Goal: Task Accomplishment & Management: Use online tool/utility

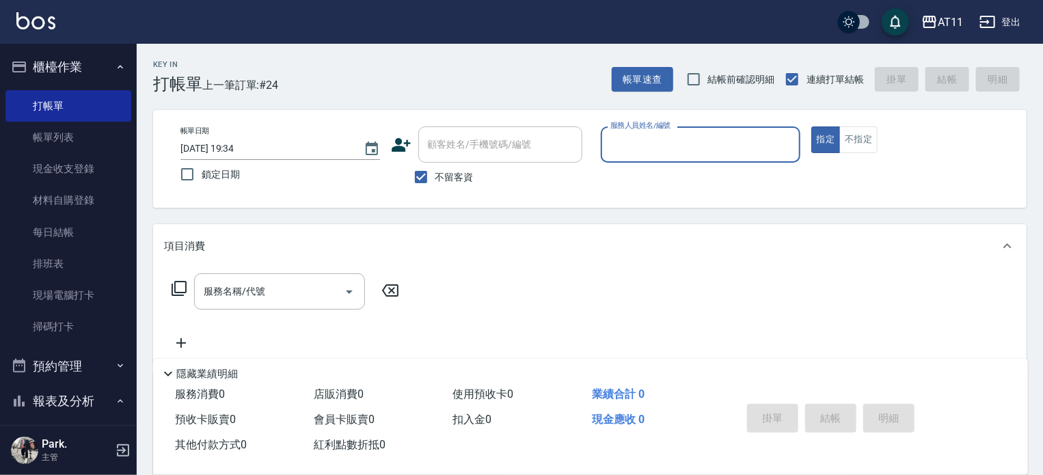
scroll to position [273, 0]
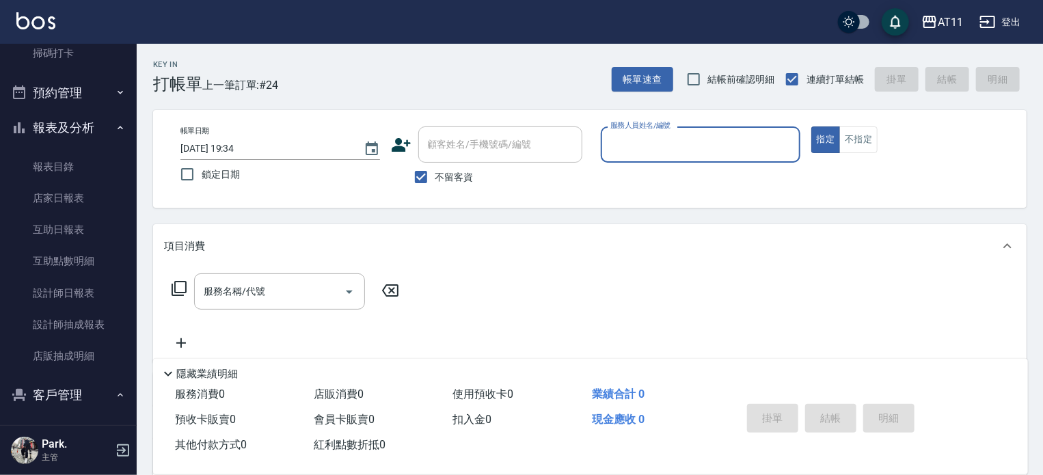
type input "ㄘ"
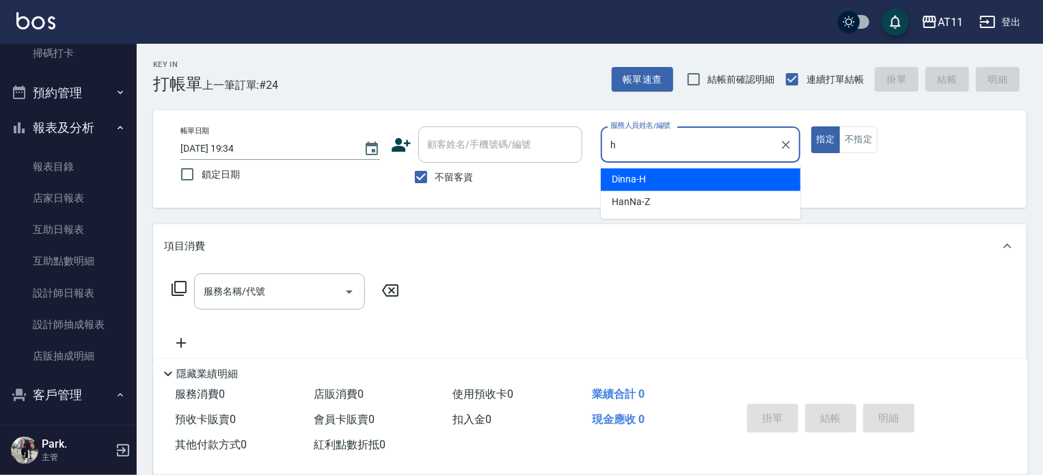
type input "Dinna-H"
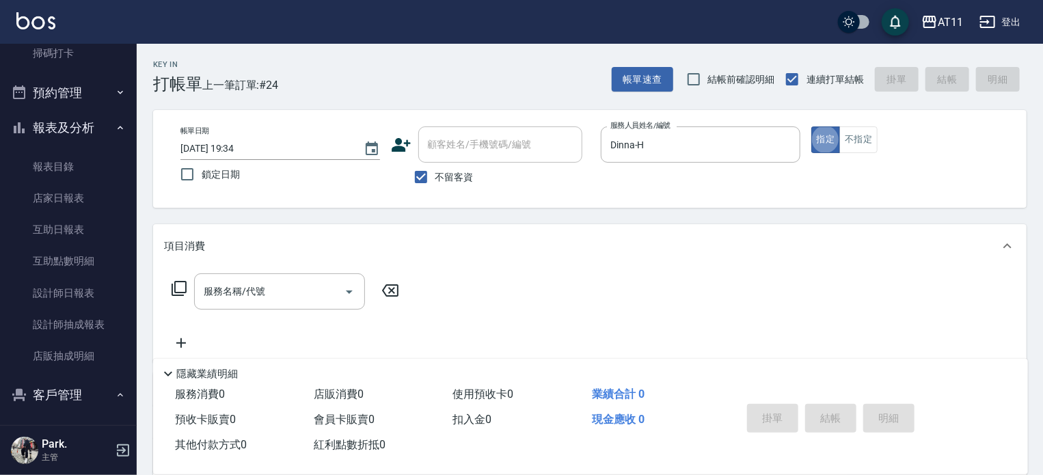
type button "true"
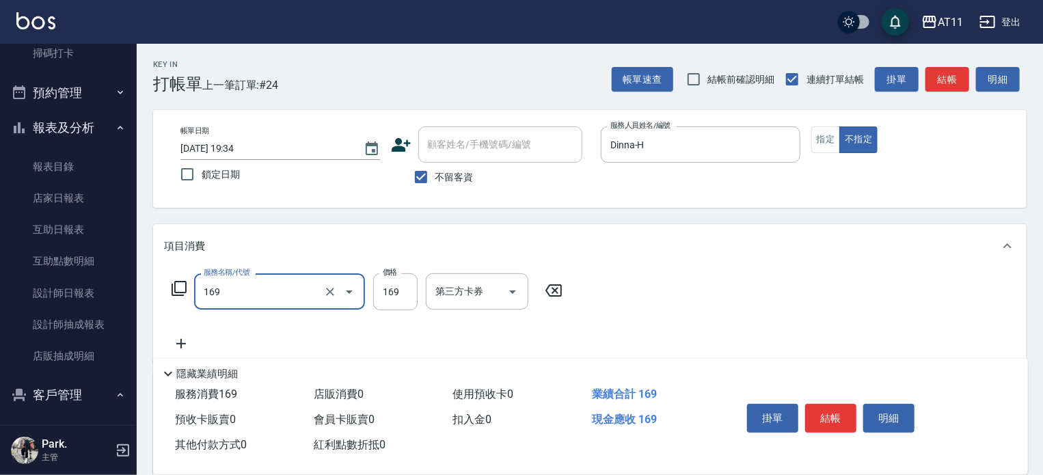
type input "單剪(169)"
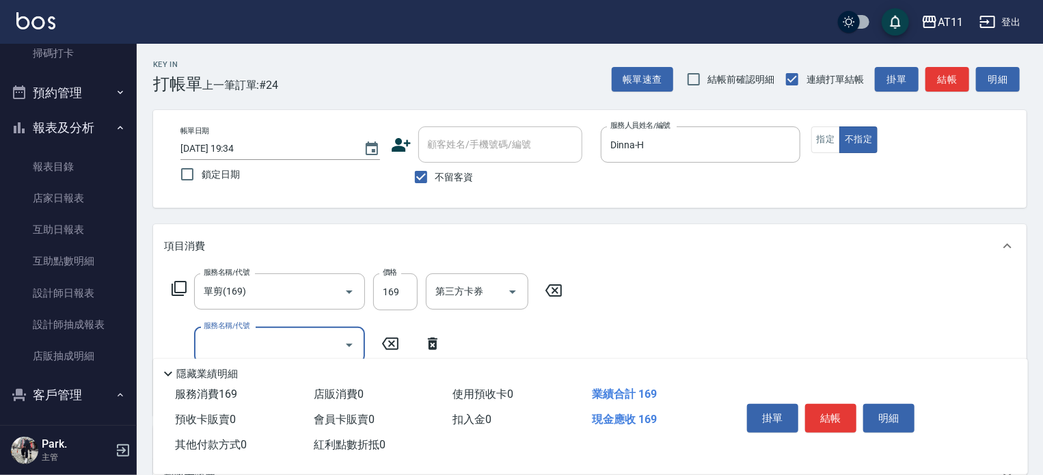
drag, startPoint x: 822, startPoint y: 423, endPoint x: 816, endPoint y: 404, distance: 20.1
click at [823, 420] on button "結帳" at bounding box center [830, 418] width 51 height 29
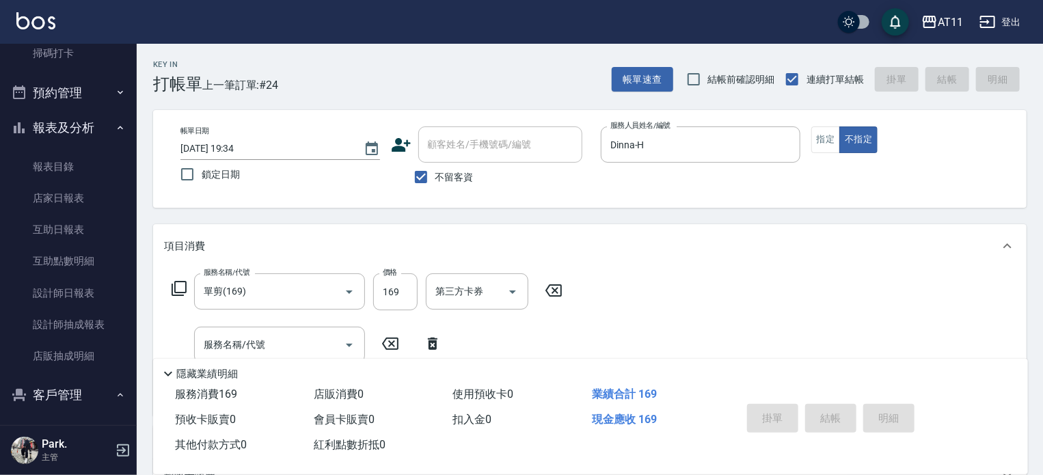
type input "[DATE] 20:54"
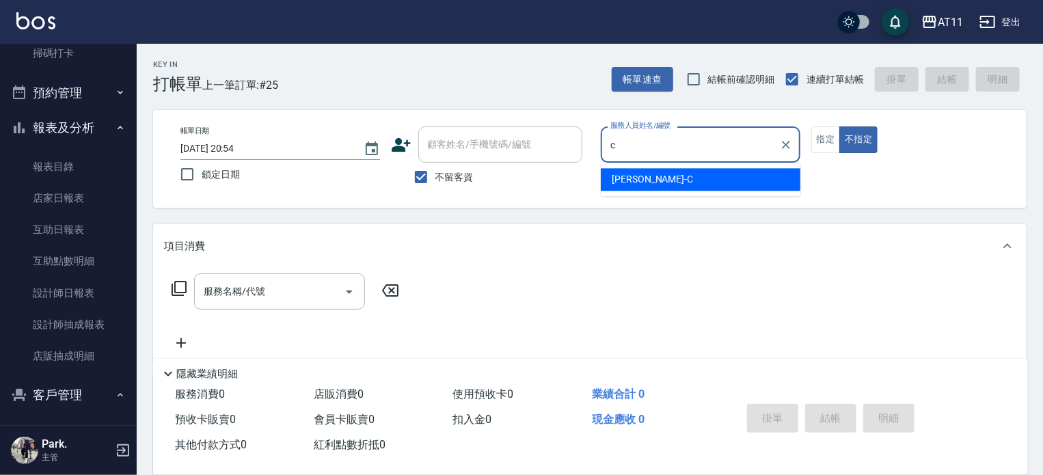
type input "[PERSON_NAME]"
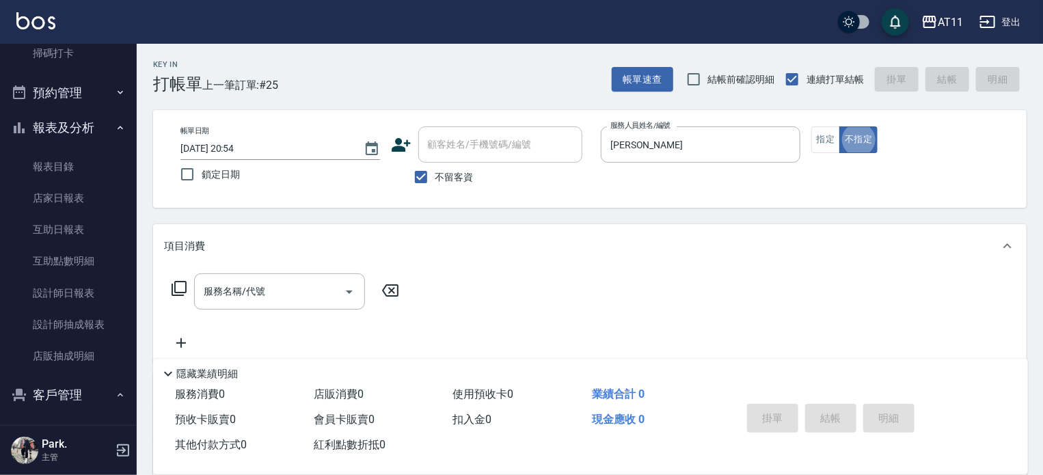
type button "false"
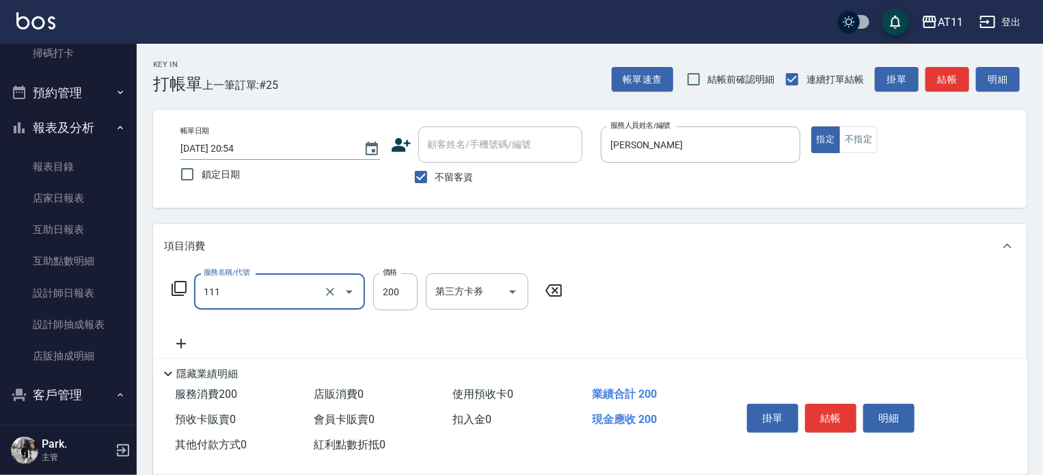
type input "精油洗髮(111)"
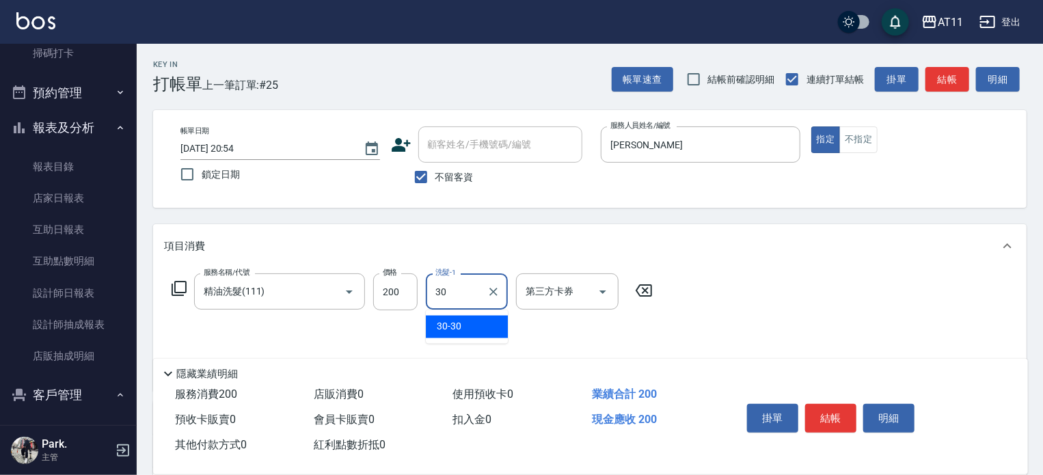
type input "30-30"
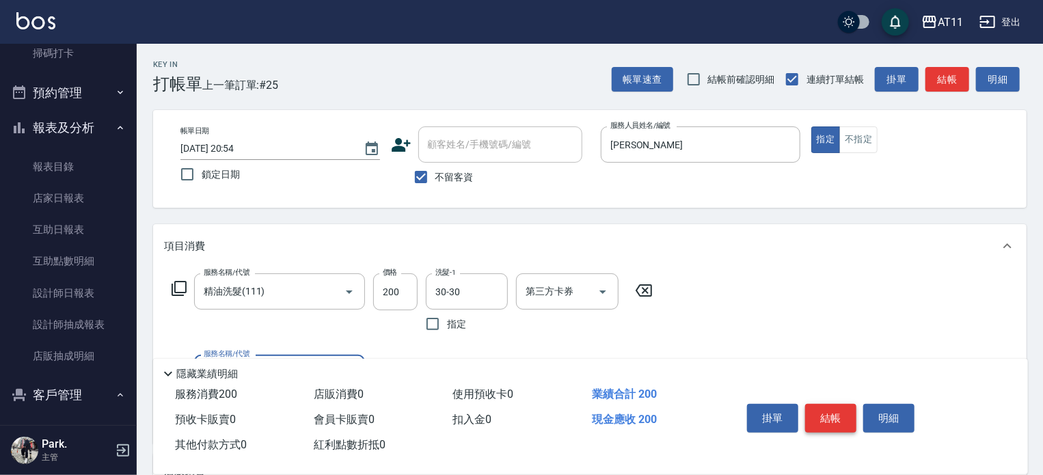
drag, startPoint x: 842, startPoint y: 412, endPoint x: 798, endPoint y: 379, distance: 55.2
click at [839, 412] on button "結帳" at bounding box center [830, 418] width 51 height 29
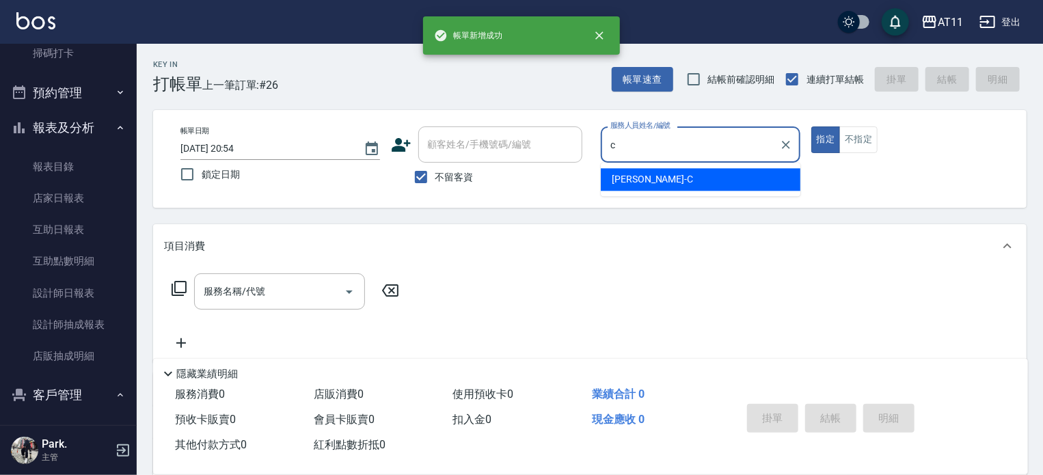
type input "[PERSON_NAME]"
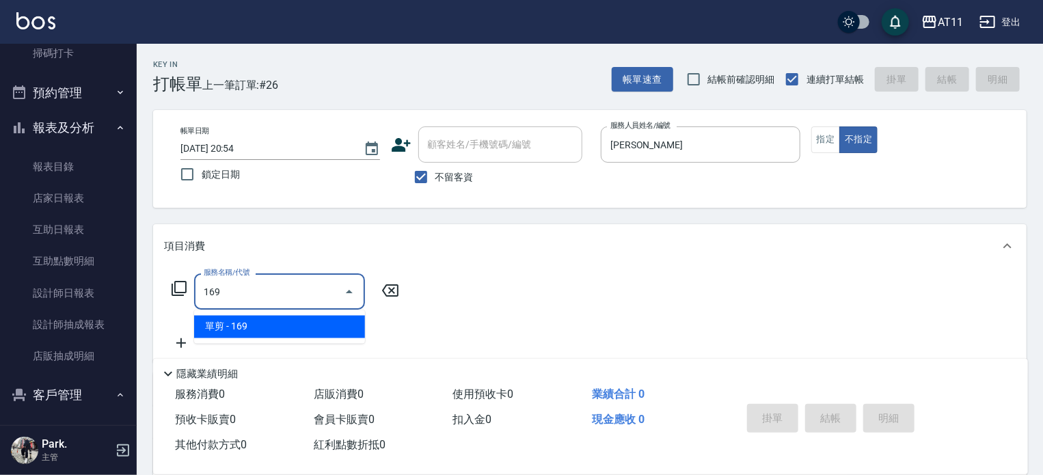
type input "單剪(169)"
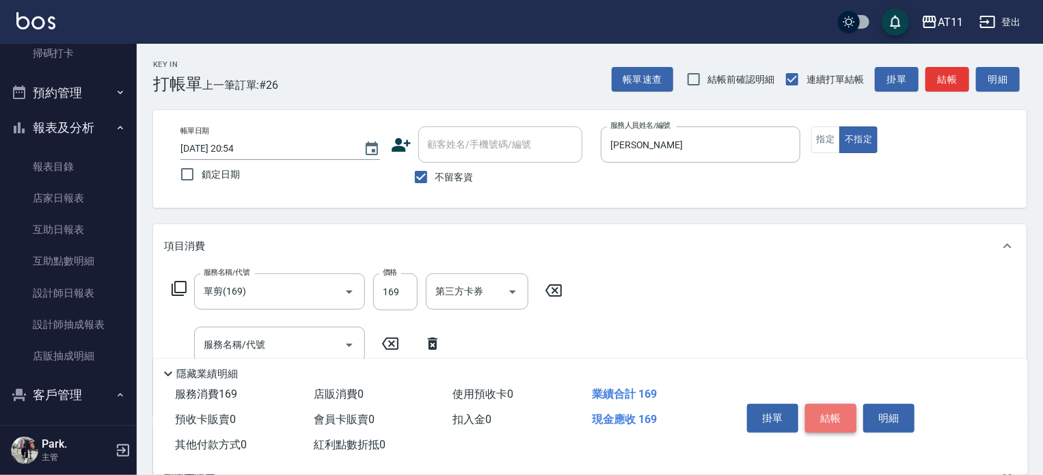
click at [840, 415] on button "結帳" at bounding box center [830, 418] width 51 height 29
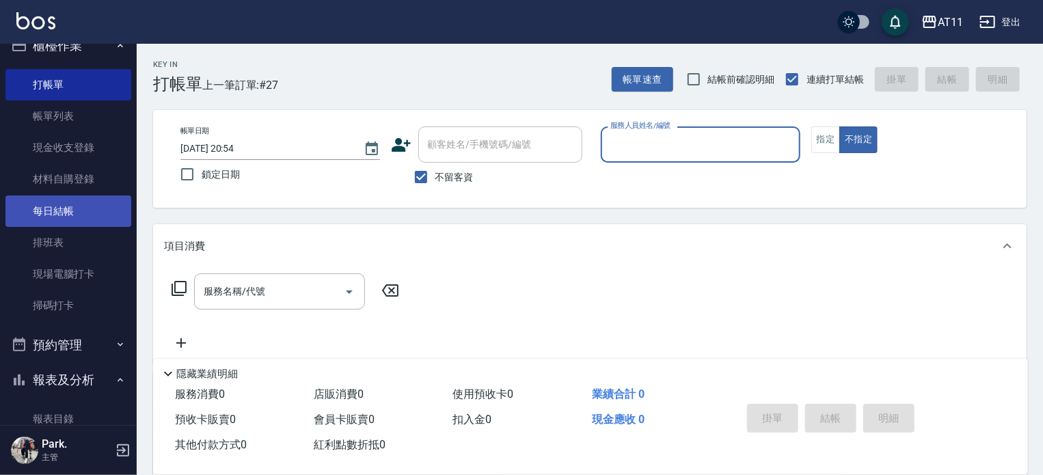
scroll to position [0, 0]
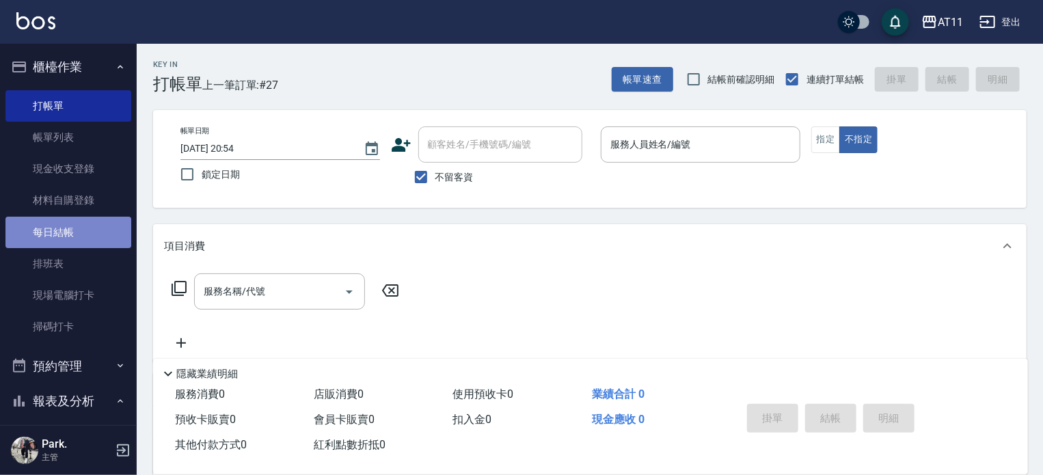
click at [74, 227] on link "每日結帳" at bounding box center [68, 232] width 126 height 31
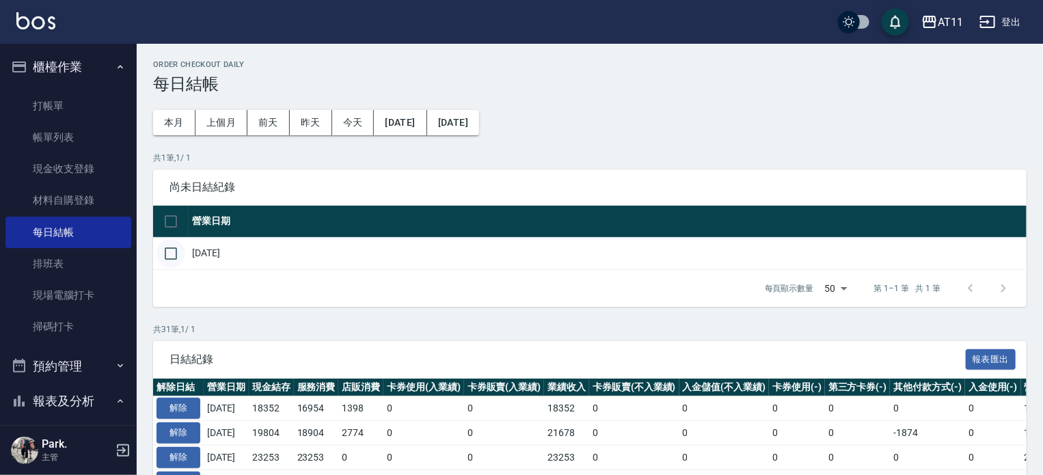
click at [172, 256] on input "checkbox" at bounding box center [170, 253] width 29 height 29
checkbox input "true"
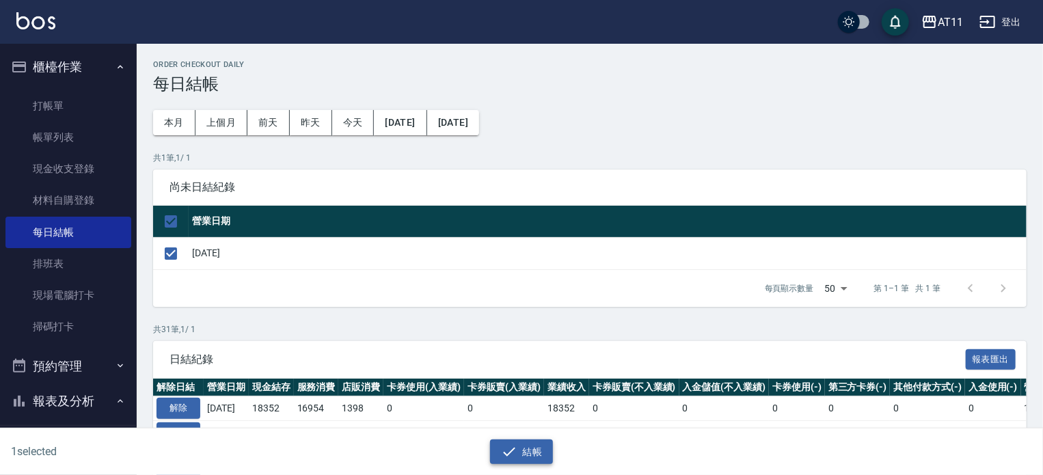
click at [520, 448] on button "結帳" at bounding box center [522, 451] width 64 height 25
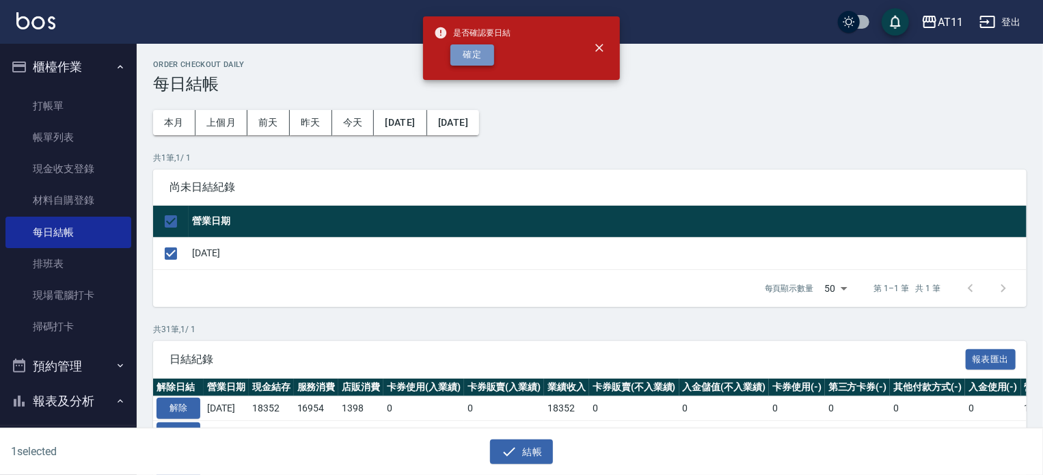
click at [459, 65] on button "確定" at bounding box center [472, 54] width 44 height 21
checkbox input "false"
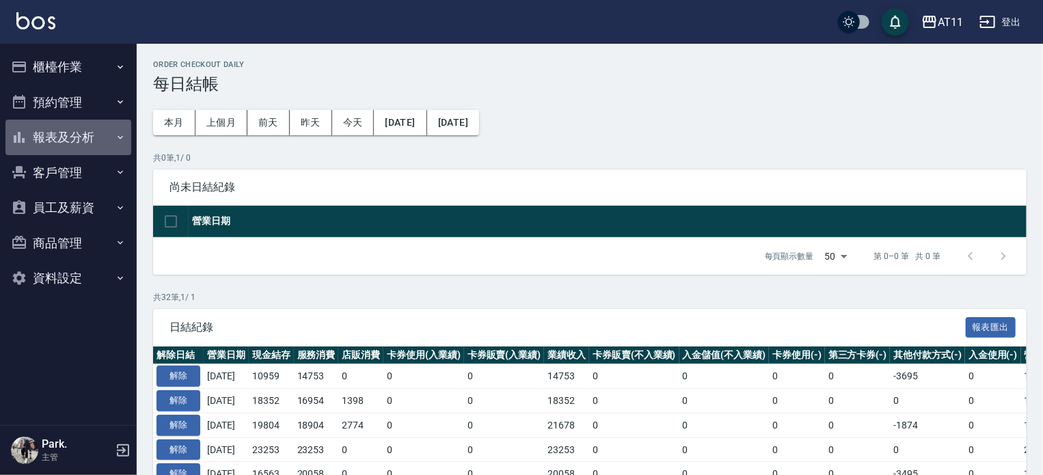
click at [49, 135] on button "報表及分析" at bounding box center [68, 138] width 126 height 36
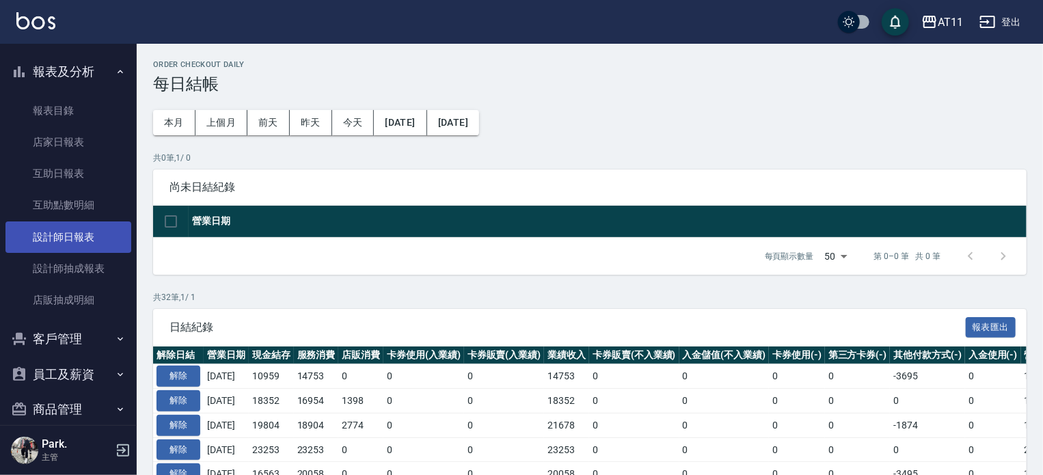
scroll to position [118, 0]
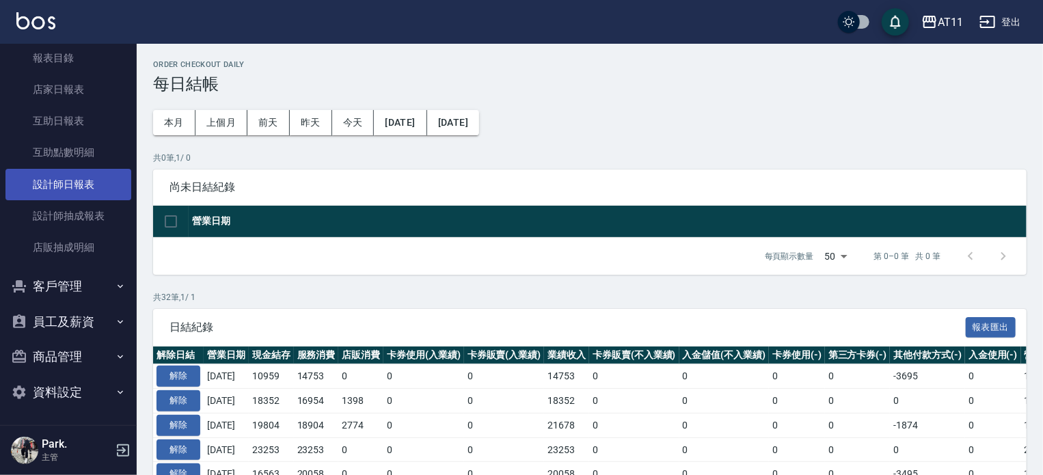
click at [68, 187] on link "設計師日報表" at bounding box center [68, 184] width 126 height 31
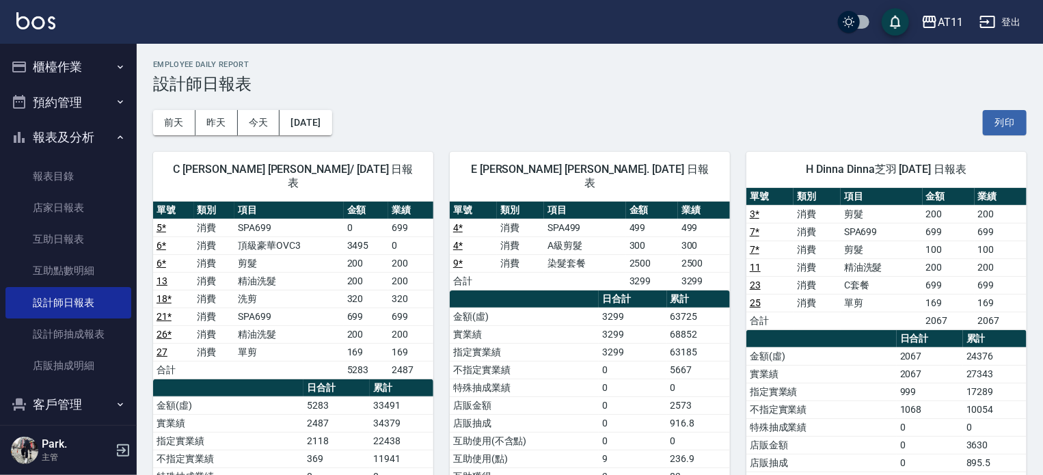
click at [38, 66] on button "櫃檯作業" at bounding box center [68, 67] width 126 height 36
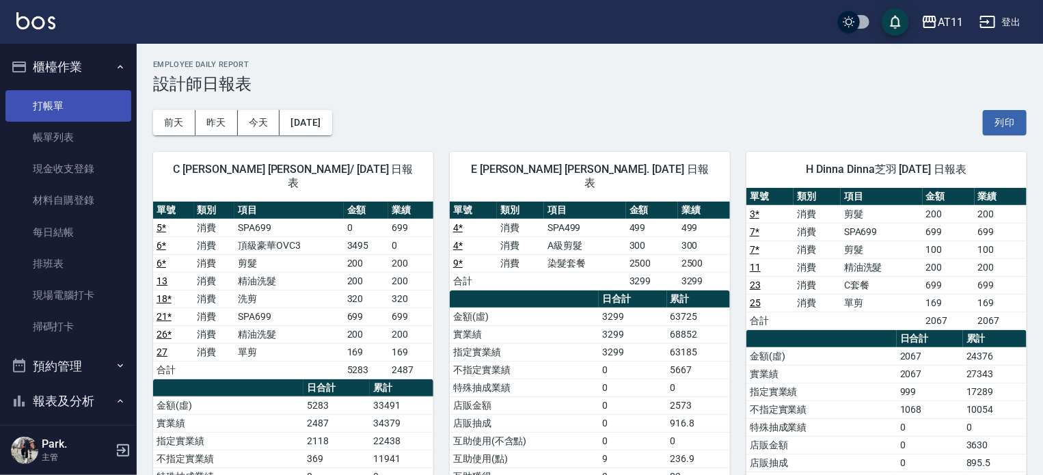
click at [53, 99] on link "打帳單" at bounding box center [68, 105] width 126 height 31
